Goal: Obtain resource: Download file/media

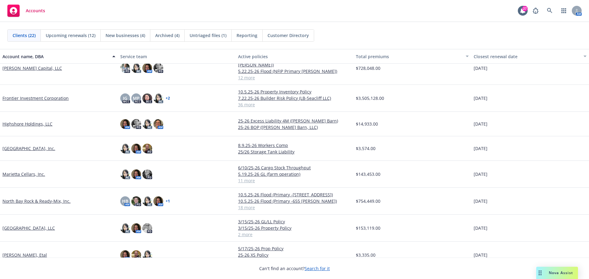
scroll to position [337, 0]
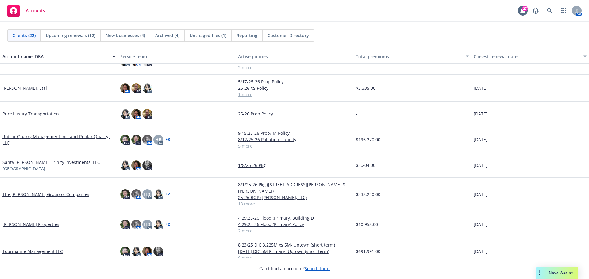
click at [31, 248] on link "Tourmaline Management LLC" at bounding box center [32, 251] width 60 height 6
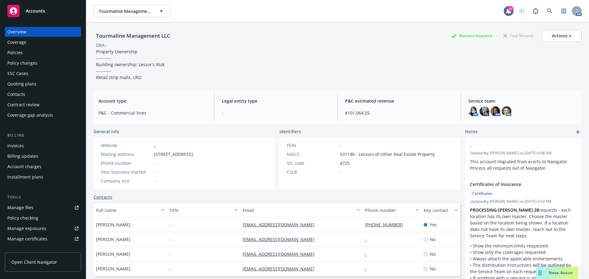
click at [25, 52] on div "Policies" at bounding box center [42, 53] width 71 height 10
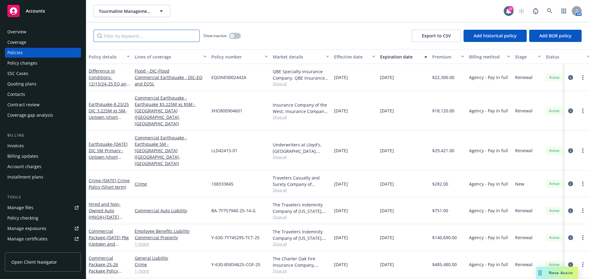
click at [179, 34] on input "Filter by keyword..." at bounding box center [147, 36] width 106 height 12
click at [114, 262] on span "- 25-26 Package Policy (Prop, GL, EBL, CRM)" at bounding box center [105, 274] width 33 height 25
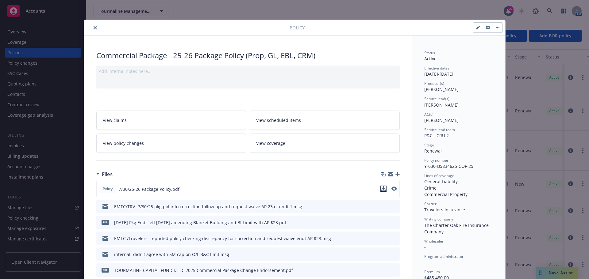
click at [381, 188] on icon "download file" at bounding box center [383, 188] width 5 height 5
click at [93, 27] on icon "close" at bounding box center [95, 28] width 4 height 4
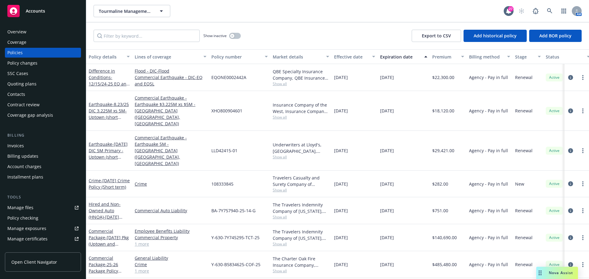
click at [39, 87] on div "Quoting plans" at bounding box center [42, 84] width 71 height 10
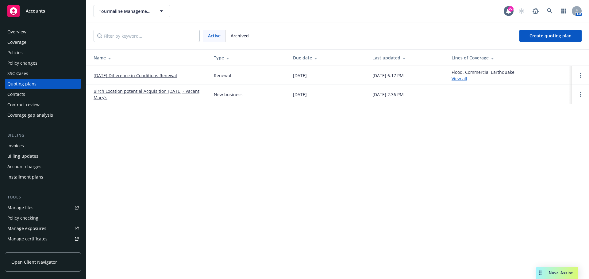
click at [247, 33] on span "Archived" at bounding box center [240, 36] width 18 height 6
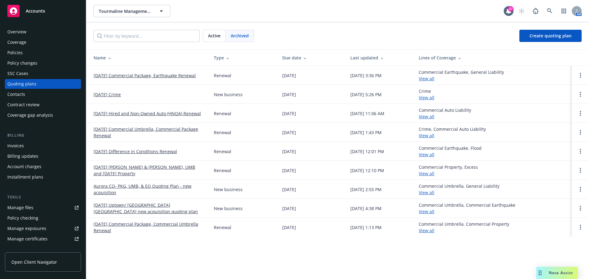
click at [159, 129] on link "[DATE] Commercial Umbrella, Commercial Package Renewal" at bounding box center [149, 132] width 110 height 13
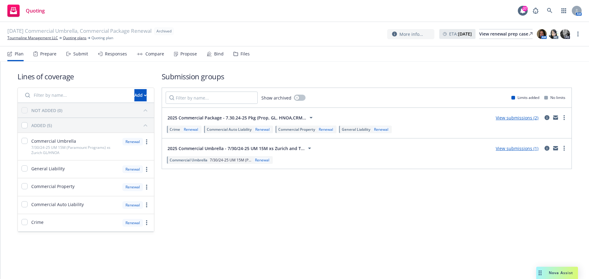
click at [240, 59] on div "Files" at bounding box center [241, 54] width 16 height 15
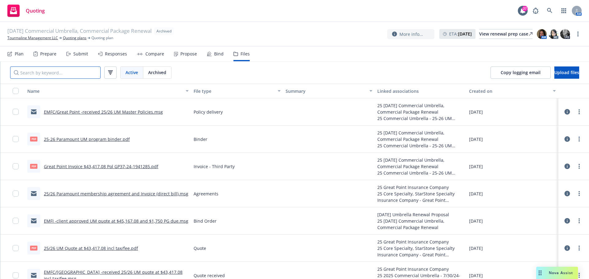
click at [58, 73] on input "Search by keyword..." at bounding box center [55, 73] width 90 height 12
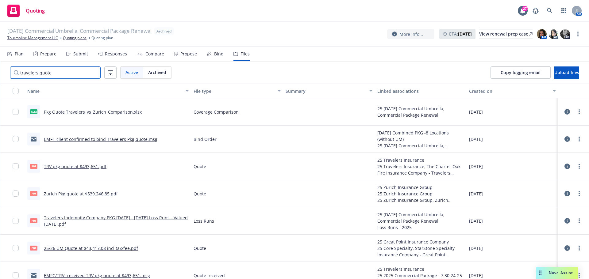
type input "travelers quote"
click at [82, 167] on link "TRV pkg quote at $493,651.pdf" at bounding box center [75, 167] width 63 height 6
